Goal: Find specific page/section: Find specific page/section

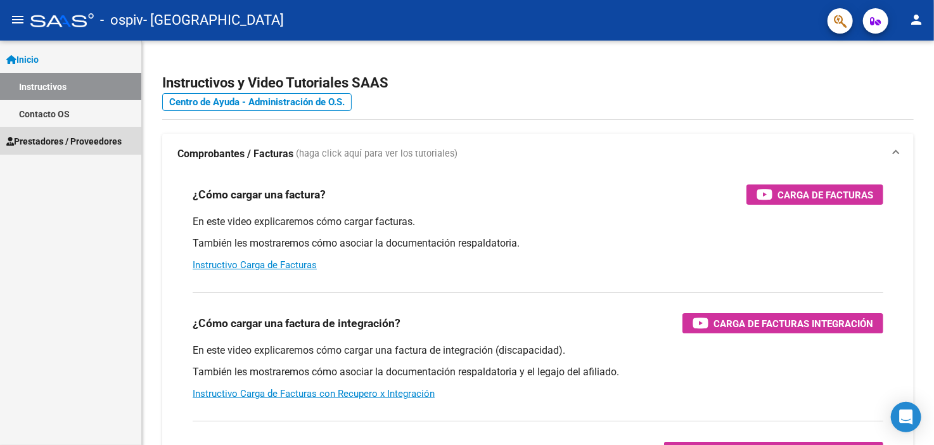
click at [57, 139] on span "Prestadores / Proveedores" at bounding box center [63, 141] width 115 height 14
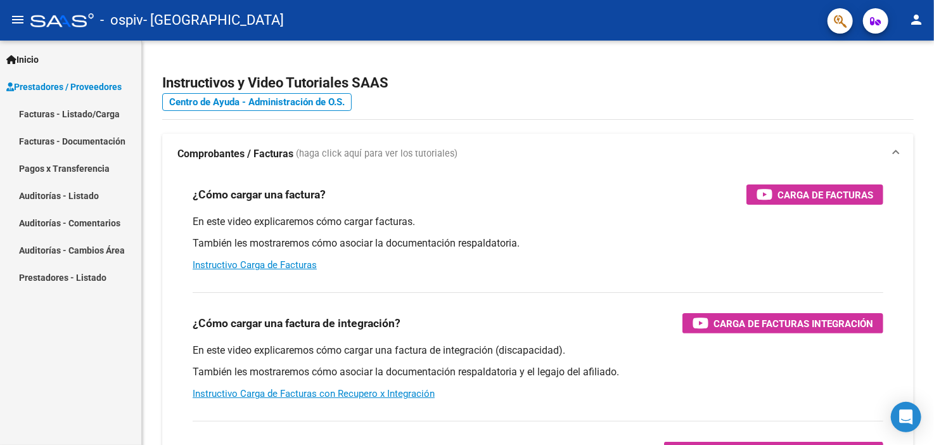
click at [106, 112] on link "Facturas - Listado/Carga" at bounding box center [70, 113] width 141 height 27
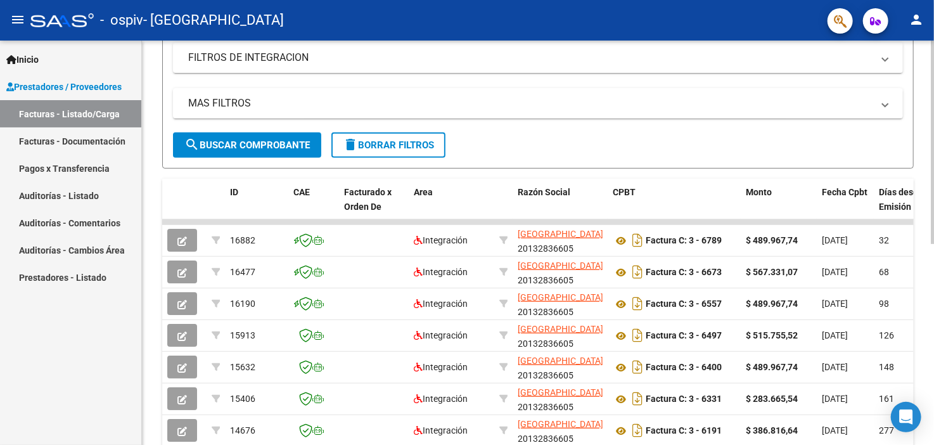
scroll to position [220, 0]
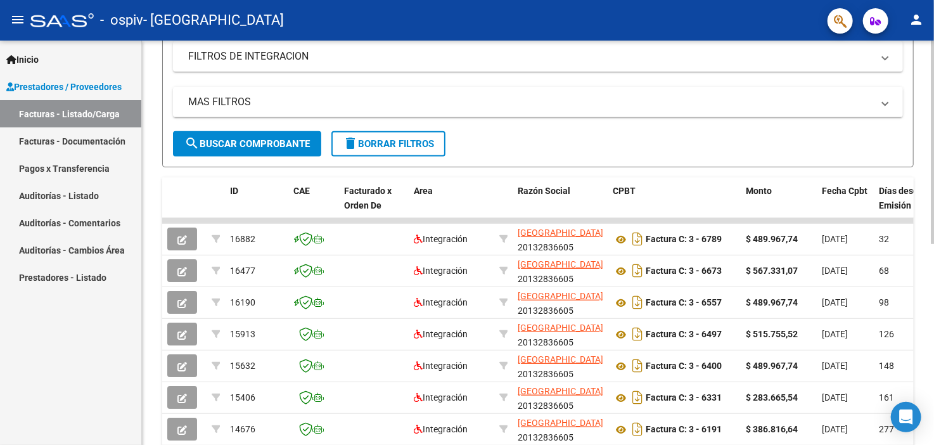
click at [932, 183] on div at bounding box center [931, 254] width 3 height 203
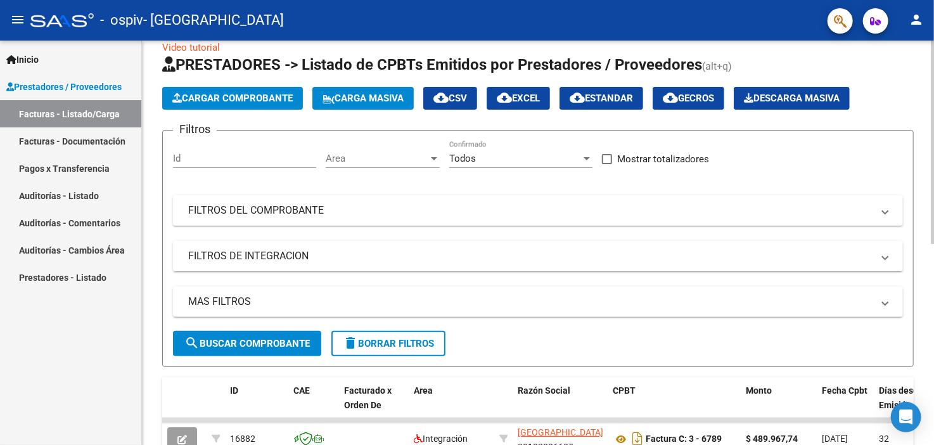
scroll to position [5, 0]
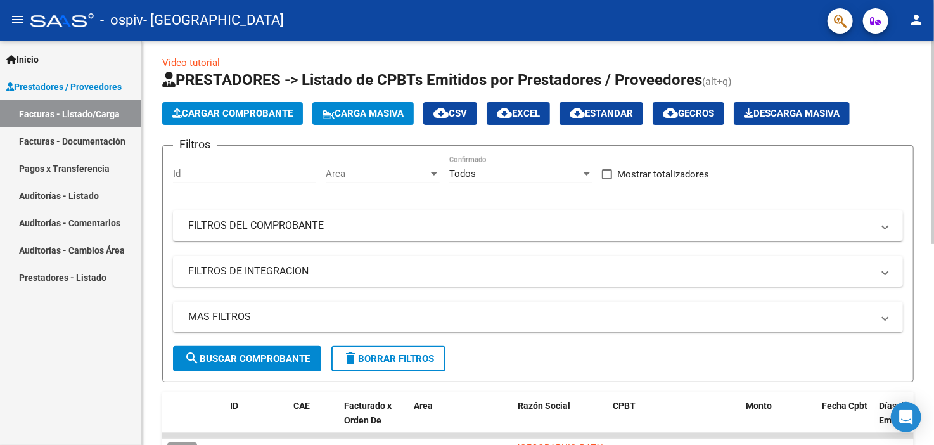
click at [928, 86] on div "Video tutorial PRESTADORES -> Listado de CPBTs Emitidos por Prestadores / Prove…" at bounding box center [539, 433] width 795 height 796
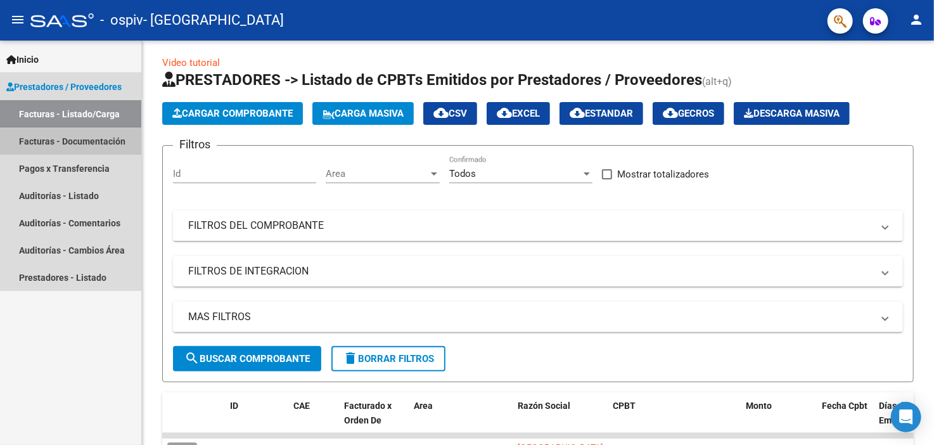
click at [87, 140] on link "Facturas - Documentación" at bounding box center [70, 140] width 141 height 27
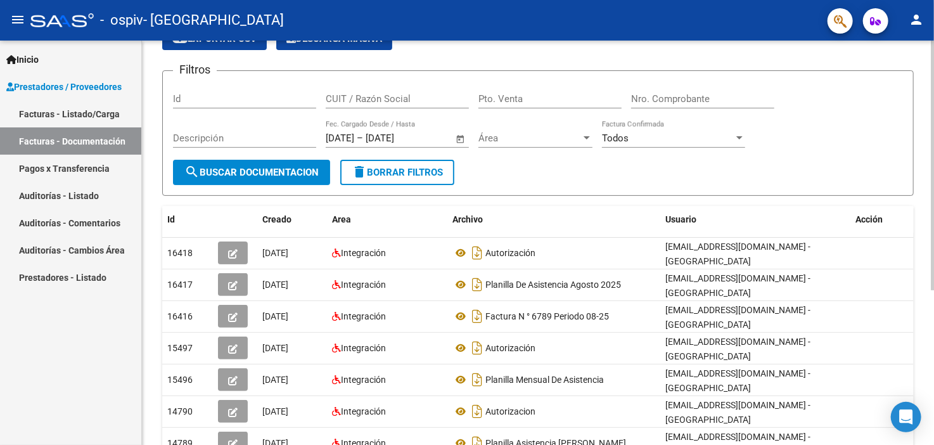
scroll to position [31, 0]
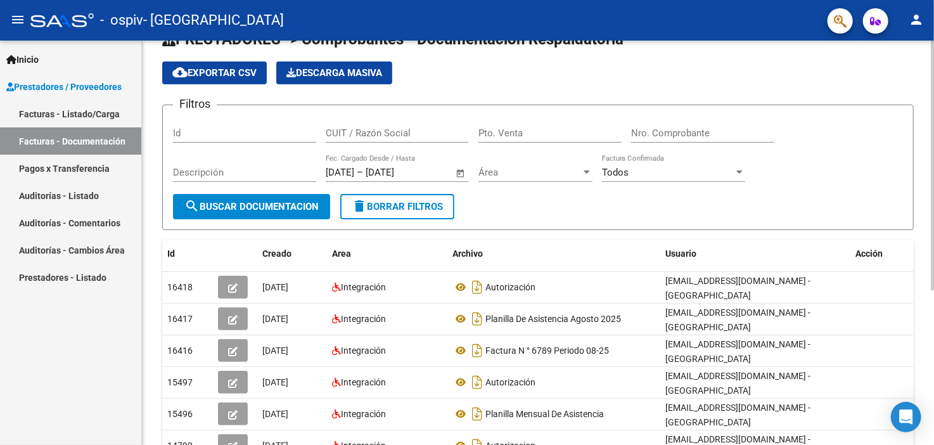
click at [933, 187] on html "menu - ospiv - BARRIO SANTIAGO person Inicio Instructivos Contacto OS Prestador…" at bounding box center [467, 222] width 934 height 445
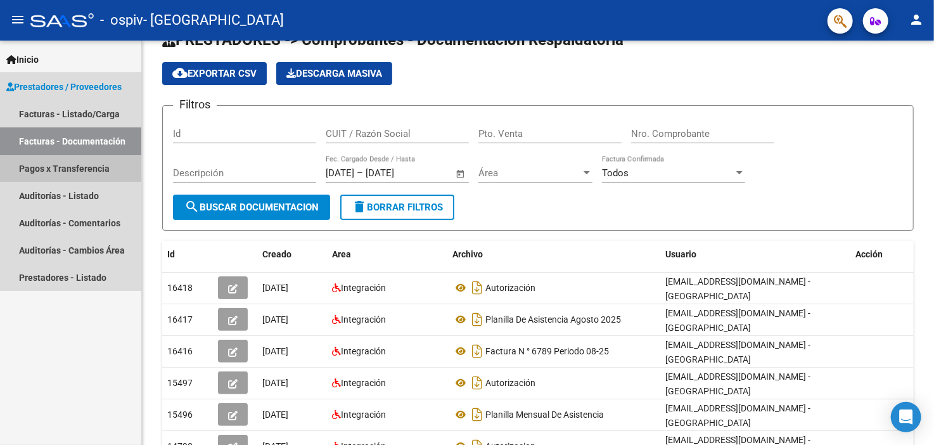
click at [97, 168] on link "Pagos x Transferencia" at bounding box center [70, 168] width 141 height 27
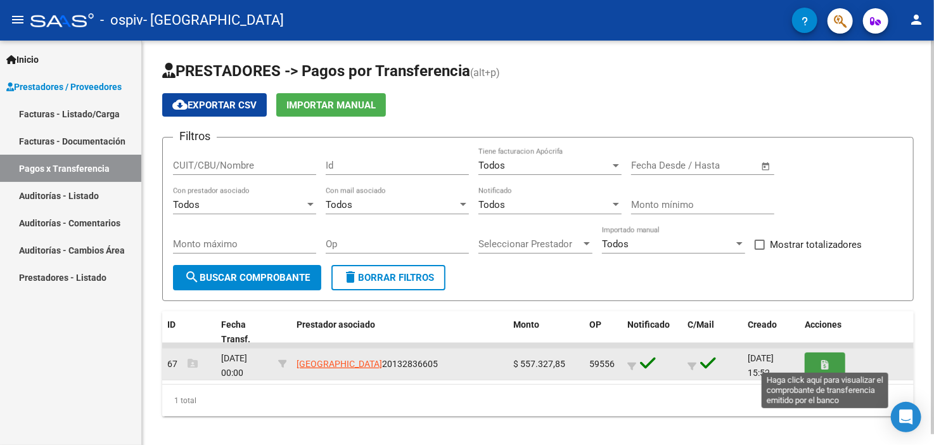
click at [827, 363] on icon "button" at bounding box center [825, 365] width 7 height 10
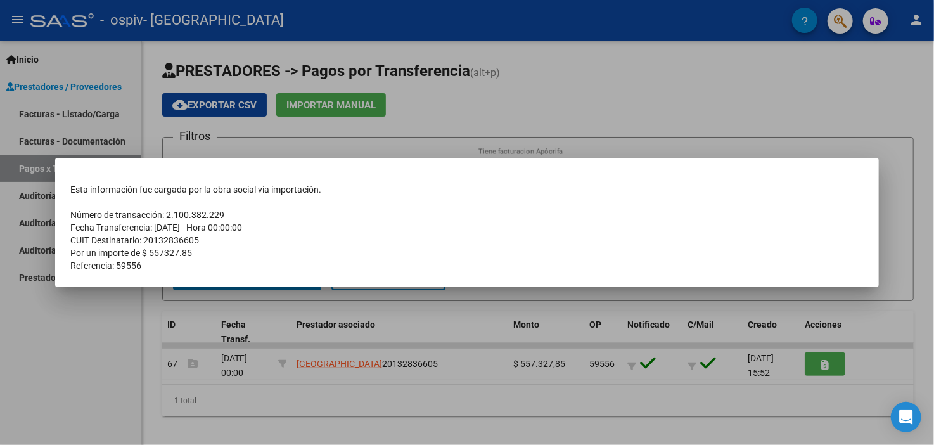
click at [768, 386] on div at bounding box center [467, 222] width 934 height 445
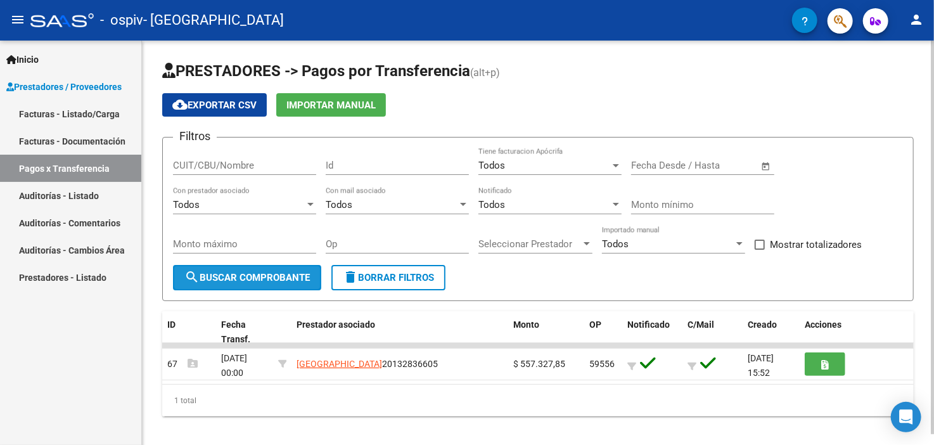
click at [277, 272] on span "search Buscar Comprobante" at bounding box center [246, 277] width 125 height 11
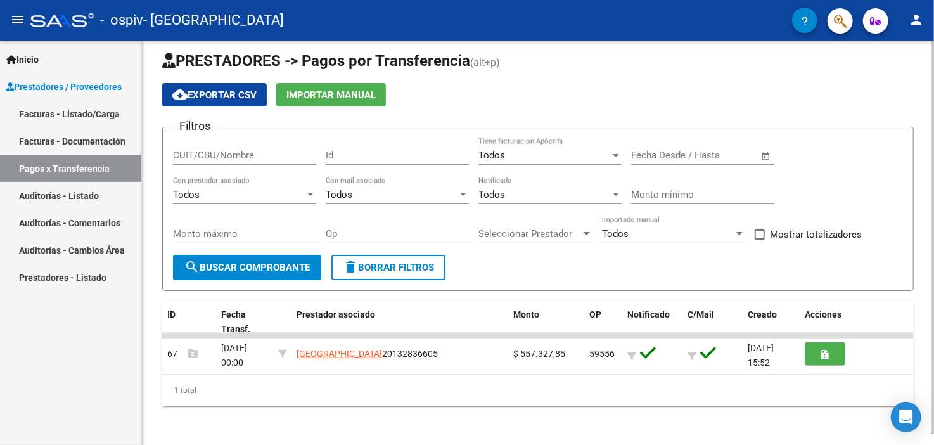
click at [932, 436] on div at bounding box center [931, 243] width 3 height 404
click at [932, 436] on div at bounding box center [931, 245] width 3 height 393
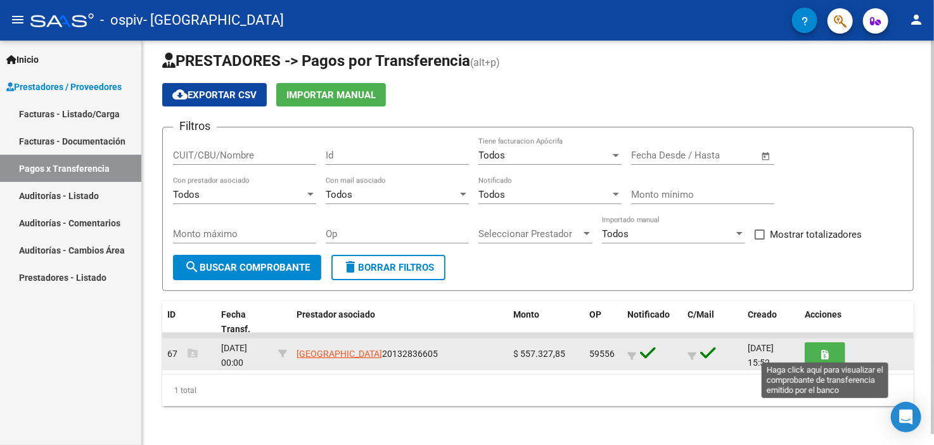
click at [823, 355] on icon "button" at bounding box center [825, 355] width 7 height 10
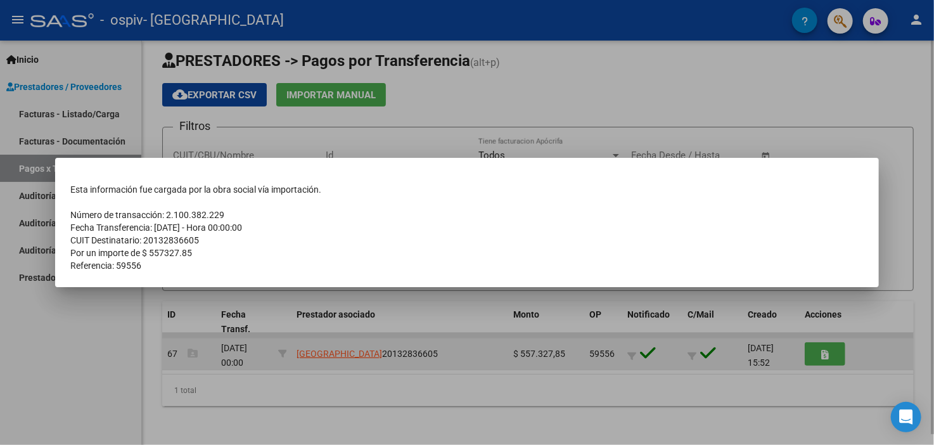
click at [823, 355] on div at bounding box center [467, 222] width 934 height 445
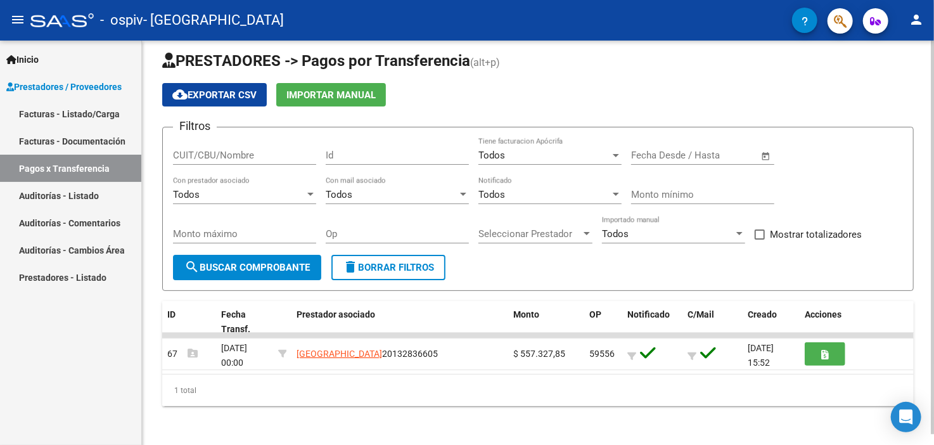
click at [281, 262] on span "search Buscar Comprobante" at bounding box center [246, 267] width 125 height 11
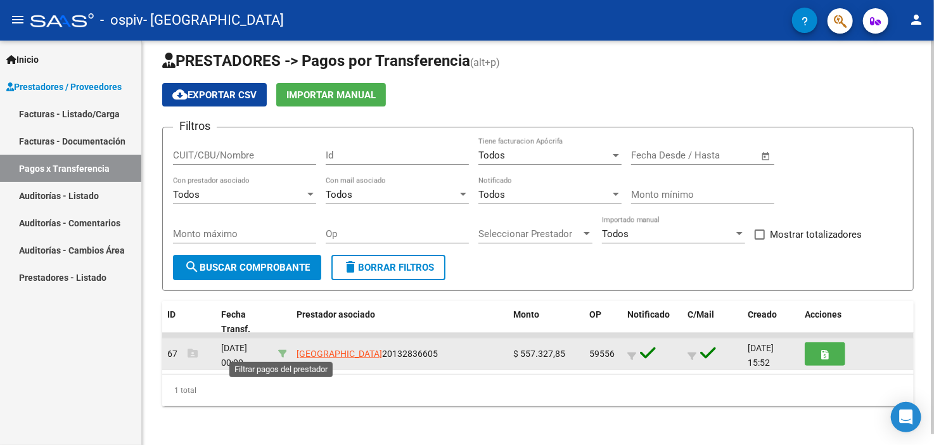
click at [279, 352] on icon at bounding box center [282, 353] width 9 height 9
type input "20132836605"
click at [279, 352] on icon at bounding box center [282, 353] width 9 height 9
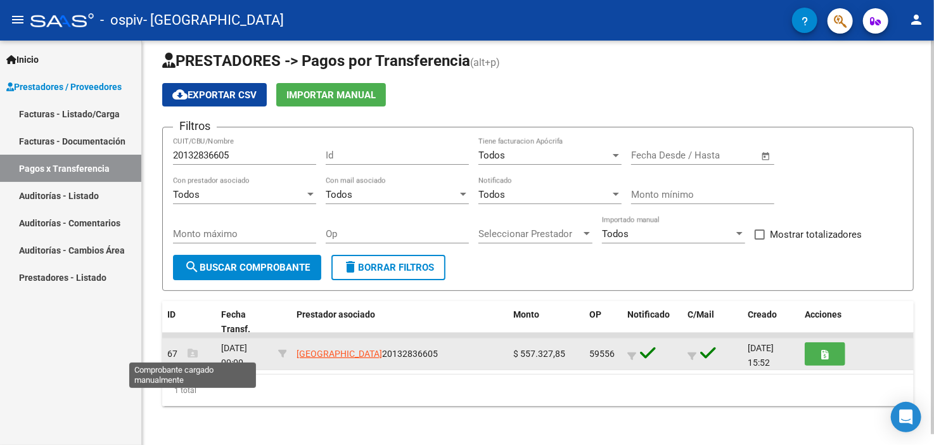
click at [195, 352] on icon at bounding box center [192, 353] width 10 height 10
click at [174, 353] on span "67" at bounding box center [182, 353] width 30 height 10
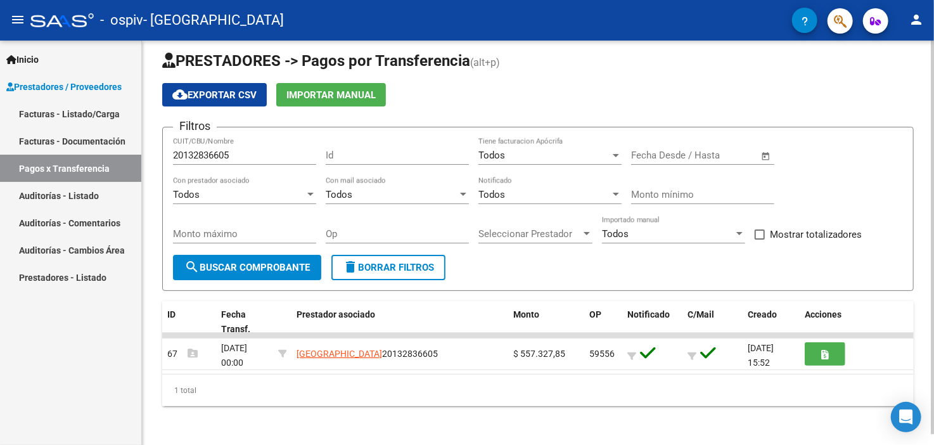
drag, startPoint x: 196, startPoint y: 352, endPoint x: 250, endPoint y: 433, distance: 97.3
click at [250, 433] on div "PRESTADORES -> Pagos por Transferencia (alt+p) cloud_download Exportar CSV Impo…" at bounding box center [538, 238] width 792 height 416
click at [173, 314] on span "ID" at bounding box center [171, 314] width 8 height 10
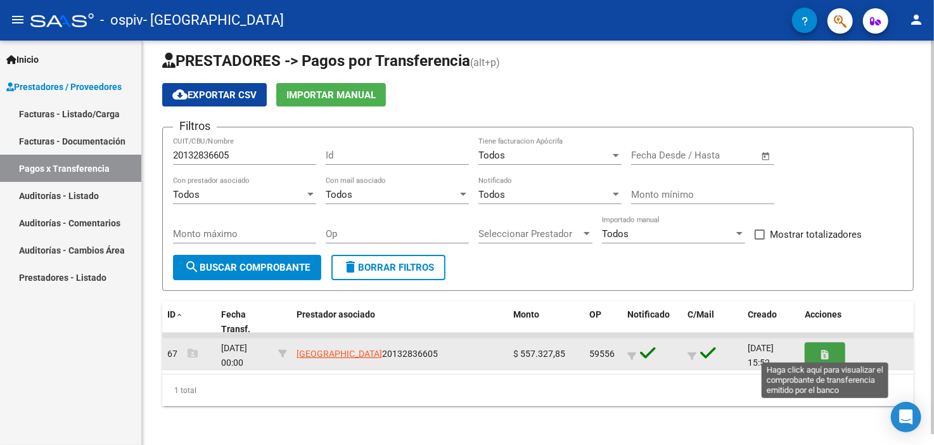
click at [826, 345] on button "button" at bounding box center [824, 353] width 41 height 23
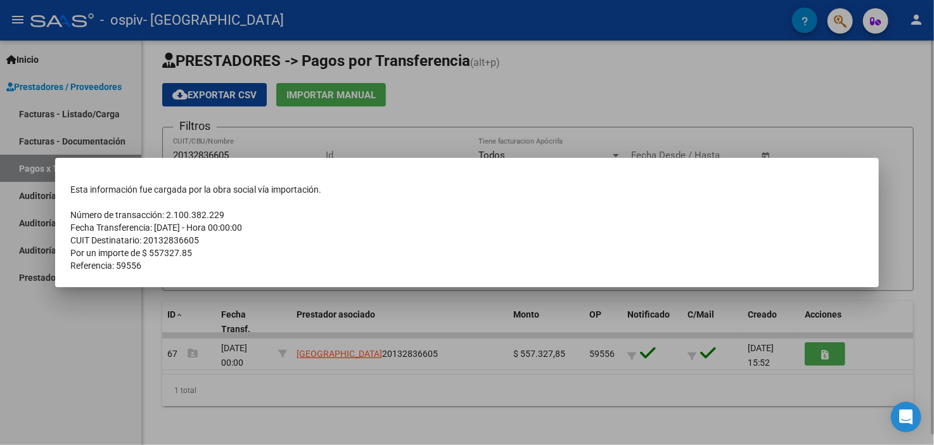
click at [848, 304] on div at bounding box center [467, 222] width 934 height 445
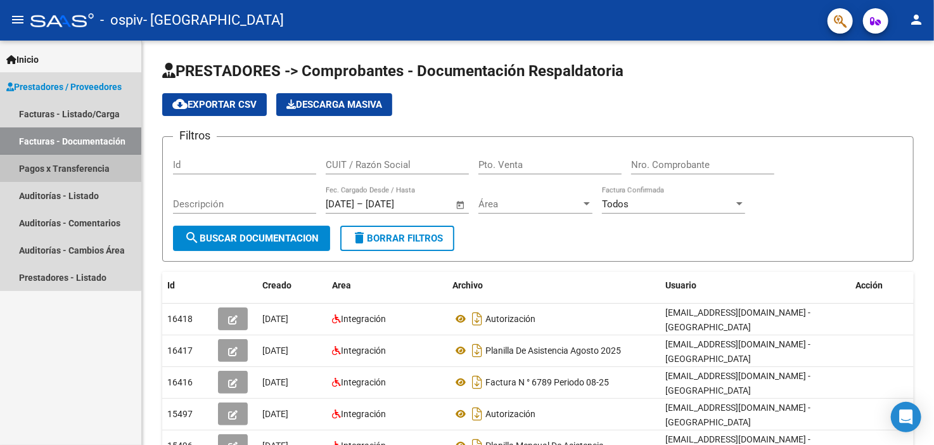
click at [36, 170] on link "Pagos x Transferencia" at bounding box center [70, 168] width 141 height 27
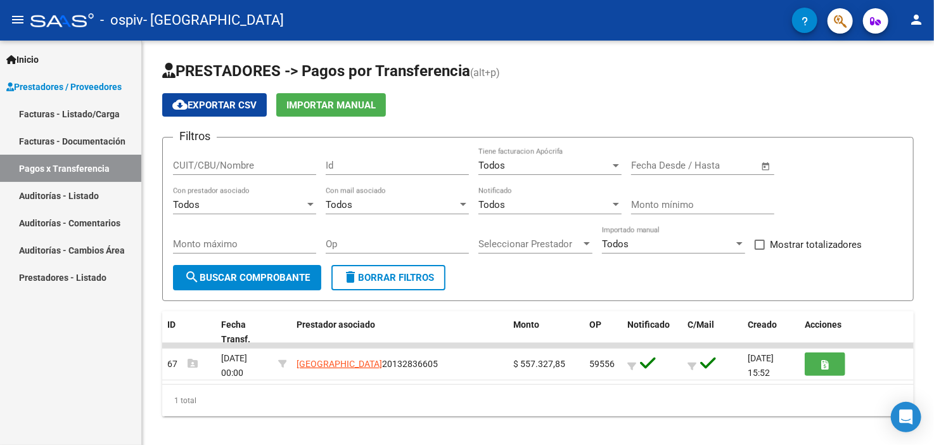
click at [89, 140] on link "Facturas - Documentación" at bounding box center [70, 140] width 141 height 27
